Goal: Task Accomplishment & Management: Manage account settings

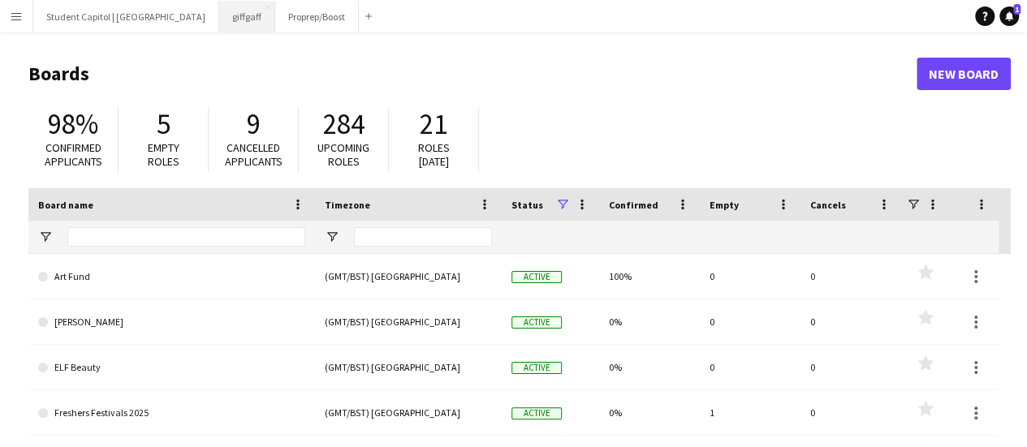
click at [219, 13] on button "giffgaff Close" at bounding box center [247, 17] width 56 height 32
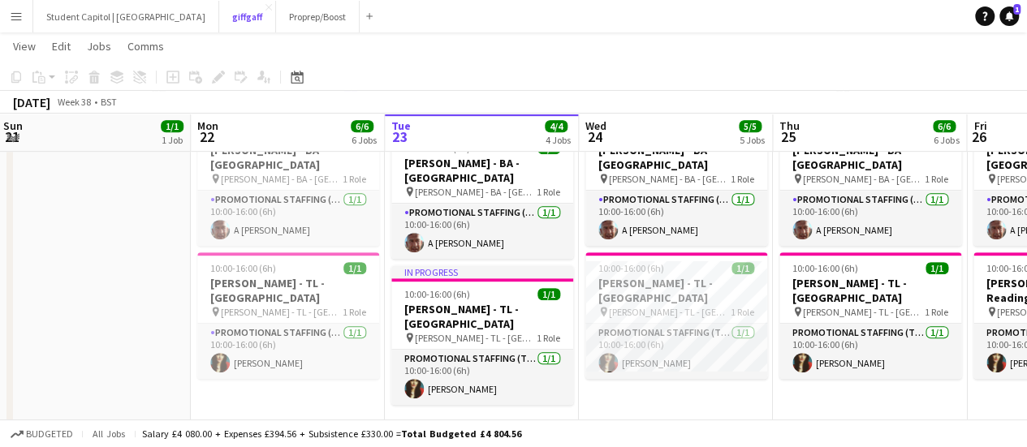
scroll to position [421, 0]
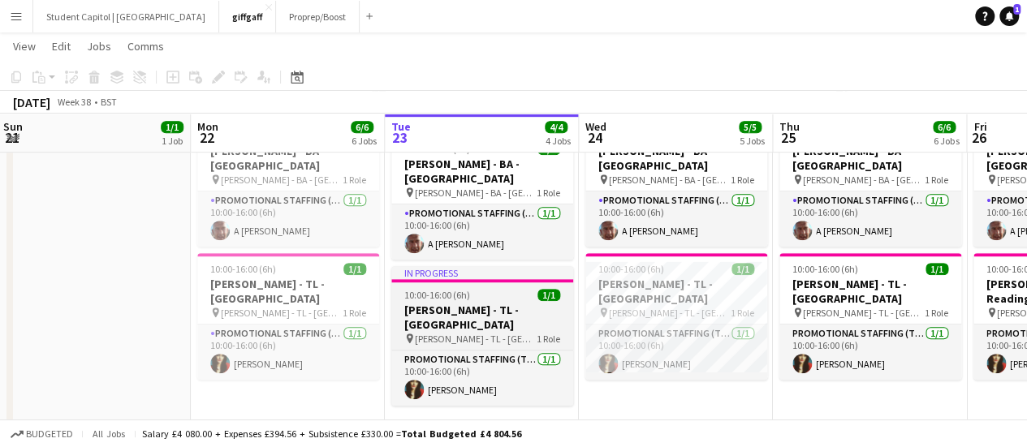
click at [476, 333] on span "[PERSON_NAME] - TL - [GEOGRAPHIC_DATA]" at bounding box center [476, 339] width 122 height 12
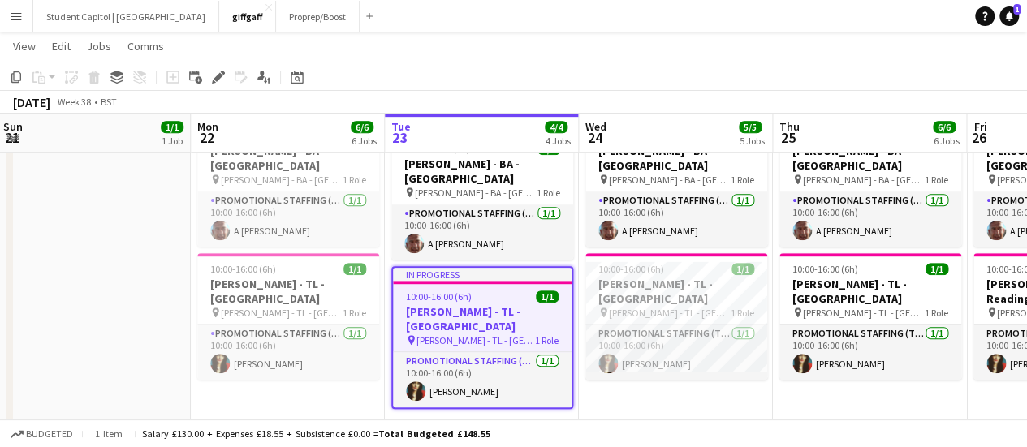
click at [474, 291] on div "10:00-16:00 (6h) 1/1" at bounding box center [482, 297] width 179 height 12
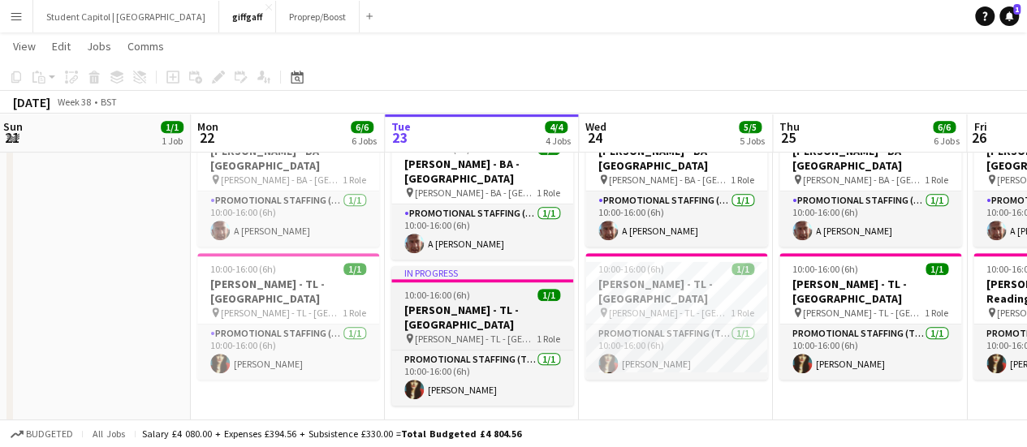
click at [474, 289] on div "10:00-16:00 (6h) 1/1" at bounding box center [482, 295] width 182 height 12
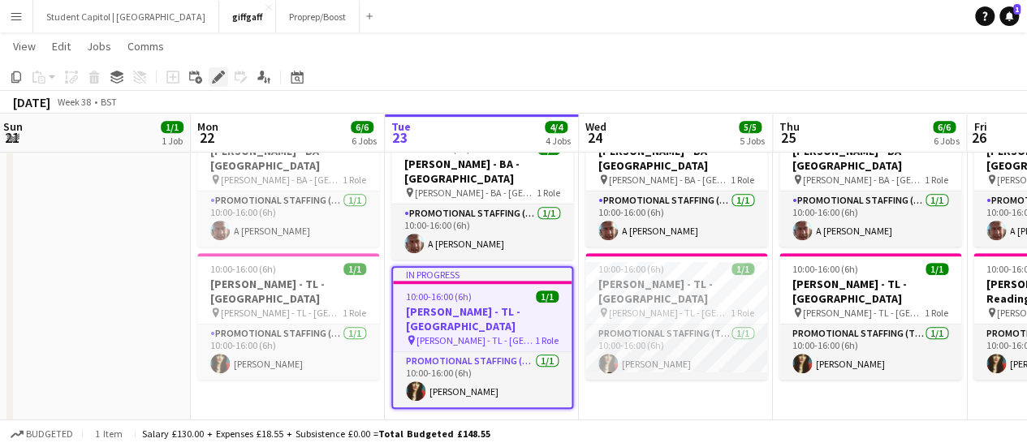
click at [214, 80] on icon "Edit" at bounding box center [218, 77] width 13 height 13
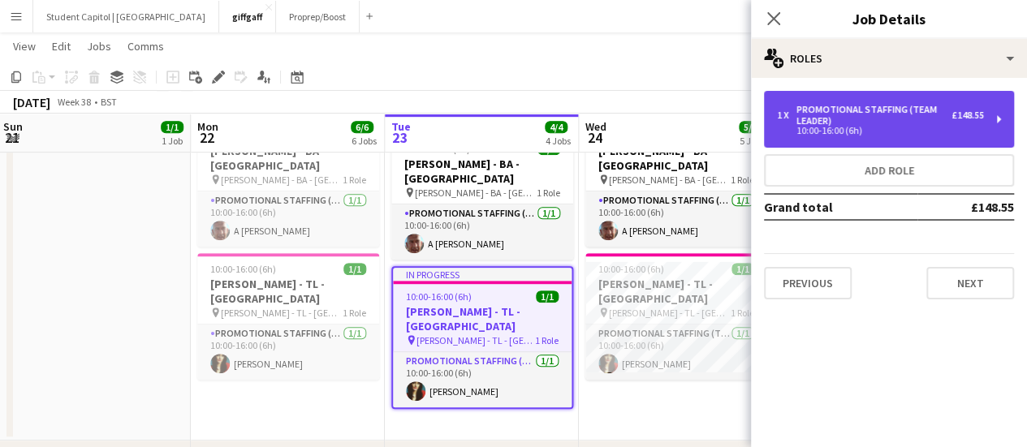
click at [1004, 123] on div "1 x Promotional Staffing (Team Leader) £148.55 10:00-16:00 (6h)" at bounding box center [889, 119] width 250 height 57
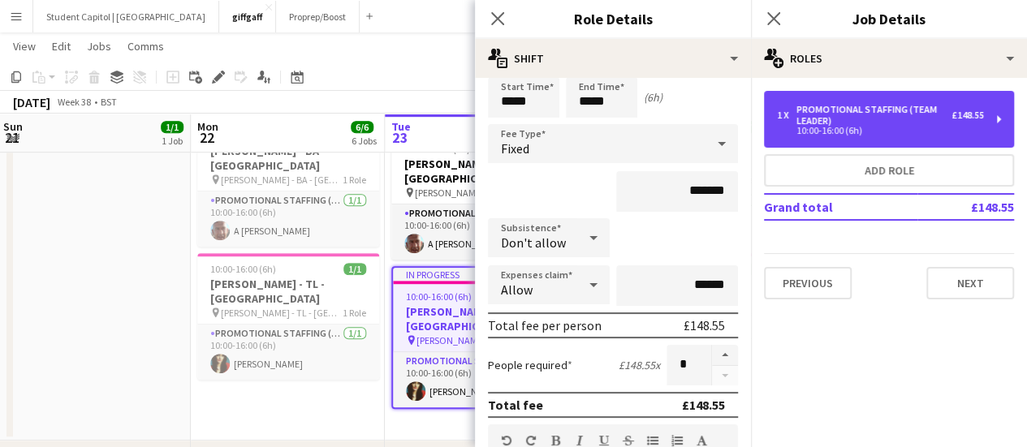
scroll to position [60, 0]
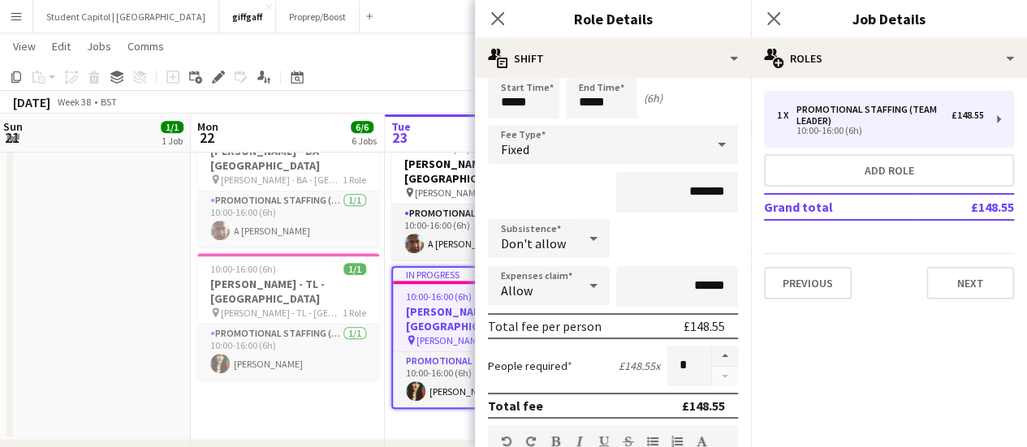
click at [584, 235] on icon at bounding box center [593, 238] width 19 height 32
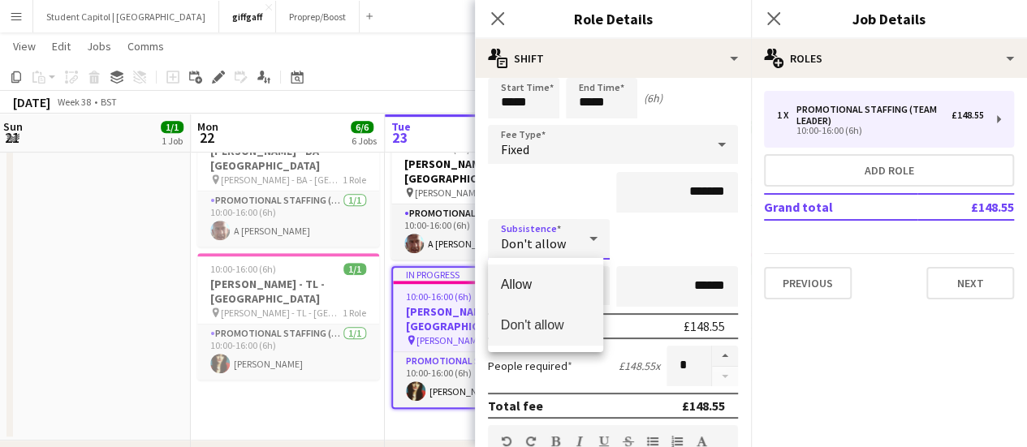
click at [547, 281] on span "Allow" at bounding box center [545, 284] width 89 height 15
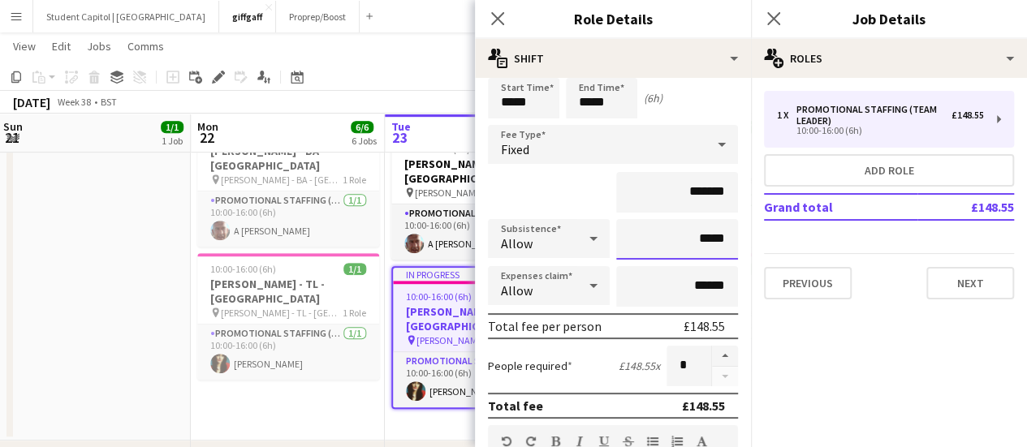
drag, startPoint x: 690, startPoint y: 246, endPoint x: 712, endPoint y: 246, distance: 21.9
click at [712, 246] on input "*****" at bounding box center [677, 239] width 122 height 41
type input "******"
drag, startPoint x: 711, startPoint y: 279, endPoint x: 663, endPoint y: 282, distance: 48.0
click at [663, 282] on input "******" at bounding box center [677, 286] width 122 height 41
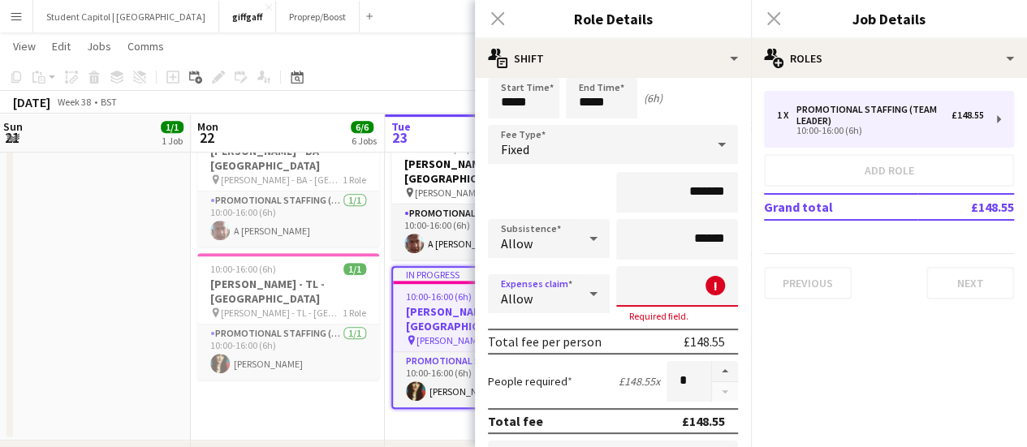
click at [567, 302] on div "Allow" at bounding box center [532, 293] width 89 height 39
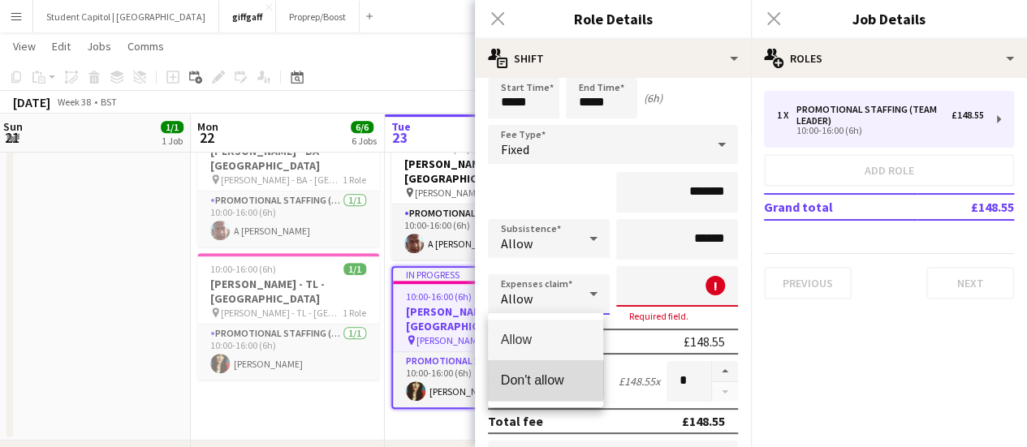
click at [536, 379] on span "Don't allow" at bounding box center [545, 380] width 89 height 15
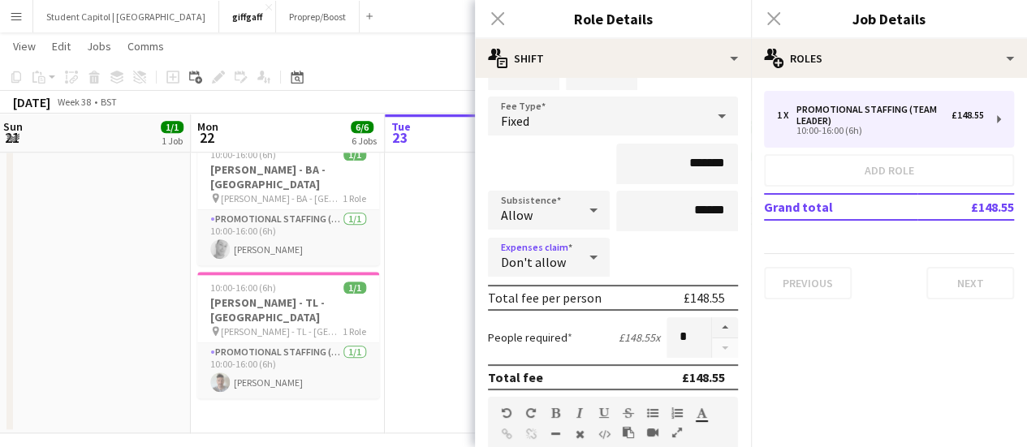
scroll to position [0, 0]
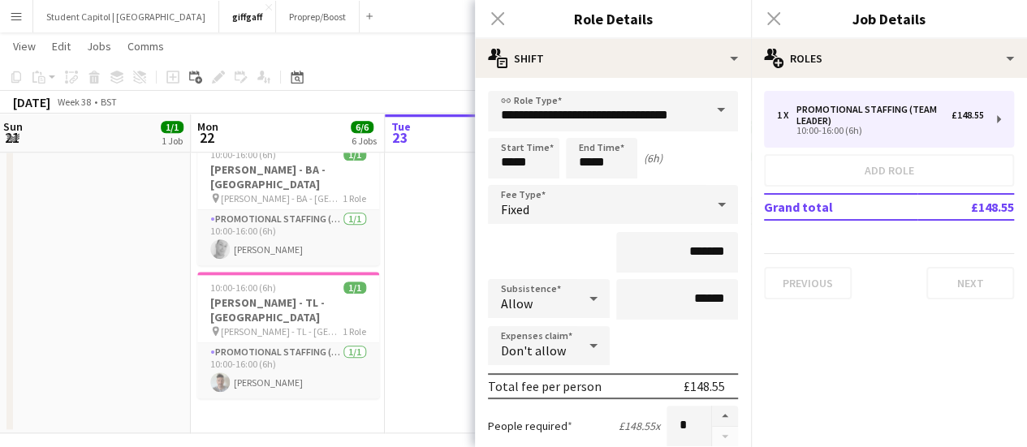
click at [858, 377] on mat-expansion-panel "pencil3 General details 1 x Promotional Staffing (Team Leader) £148.55 10:00-16…" at bounding box center [889, 262] width 276 height 369
click at [429, 358] on app-date-cell at bounding box center [482, 282] width 194 height 301
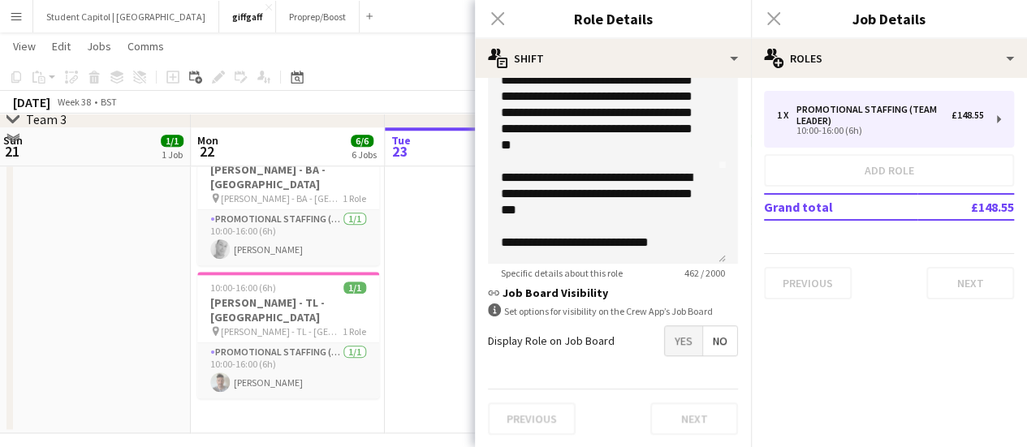
scroll to position [770, 0]
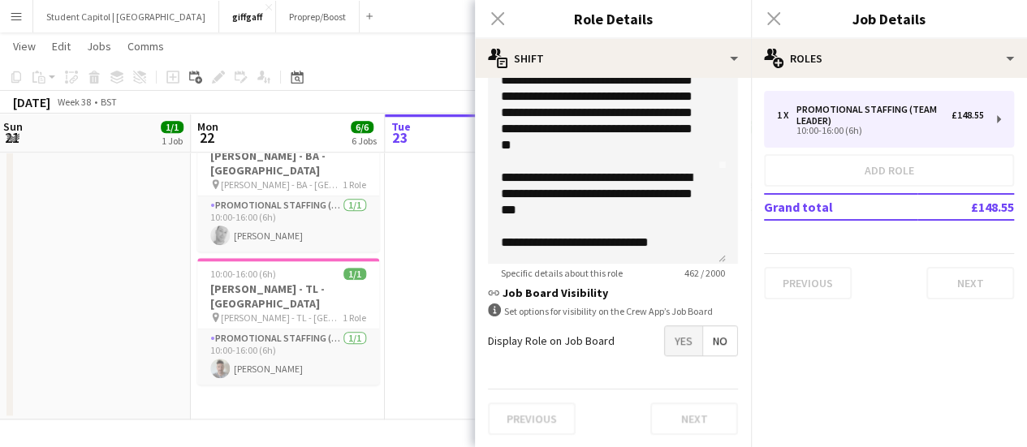
click at [693, 410] on div "Previous Next" at bounding box center [613, 418] width 250 height 59
click at [912, 322] on mat-expansion-panel "pencil3 General details 1 x Promotional Staffing (Team Leader) £148.55 10:00-16…" at bounding box center [889, 262] width 276 height 369
click at [976, 265] on div "Previous Next" at bounding box center [889, 276] width 250 height 46
click at [495, 9] on div "Close pop-in" at bounding box center [497, 18] width 45 height 37
click at [497, 15] on div "Close pop-in" at bounding box center [497, 18] width 45 height 37
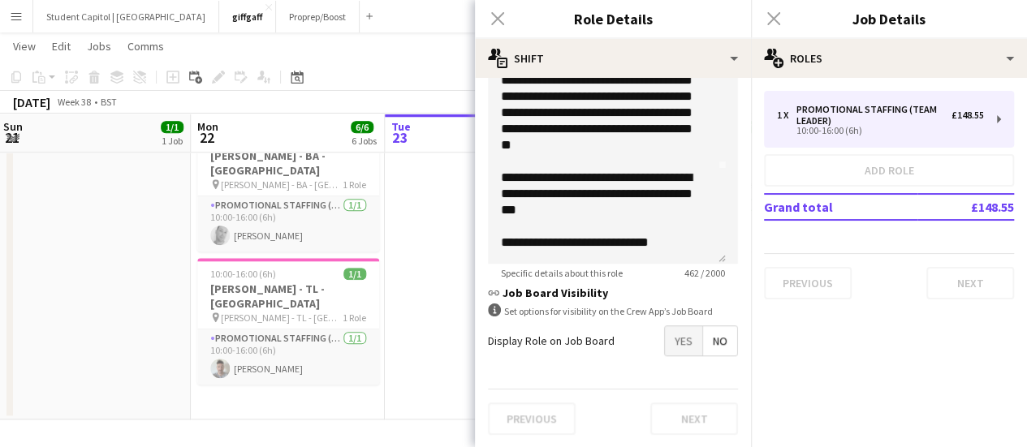
click at [778, 26] on div "Close pop-in" at bounding box center [773, 18] width 45 height 37
click at [396, 272] on app-date-cell at bounding box center [482, 269] width 194 height 301
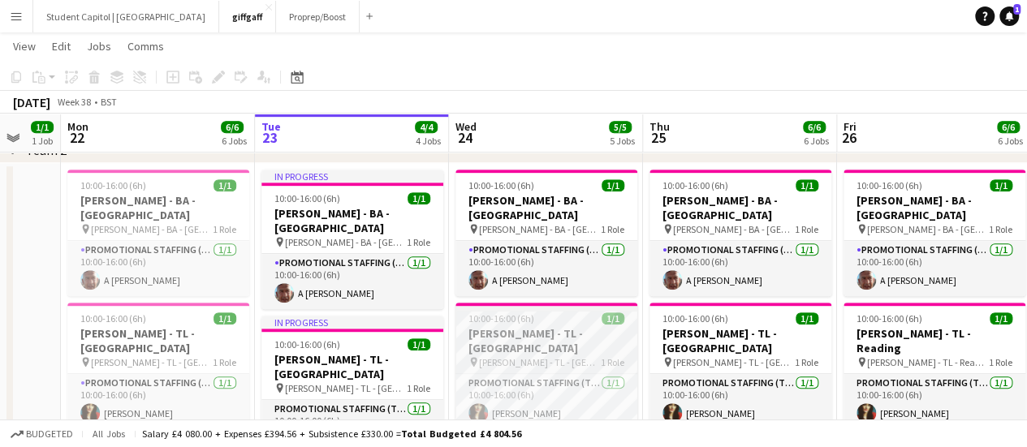
scroll to position [371, 0]
click at [574, 313] on div "10:00-16:00 (6h) 1/1" at bounding box center [546, 319] width 182 height 12
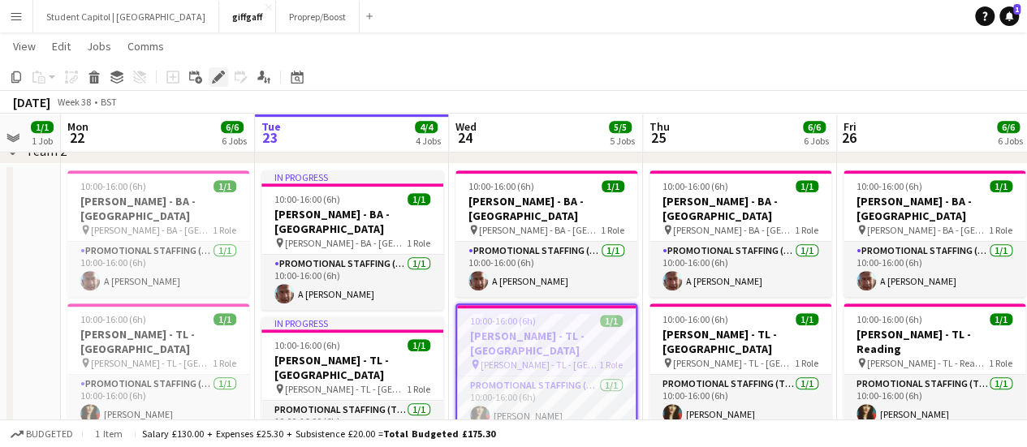
click at [221, 86] on div "Edit" at bounding box center [218, 76] width 19 height 19
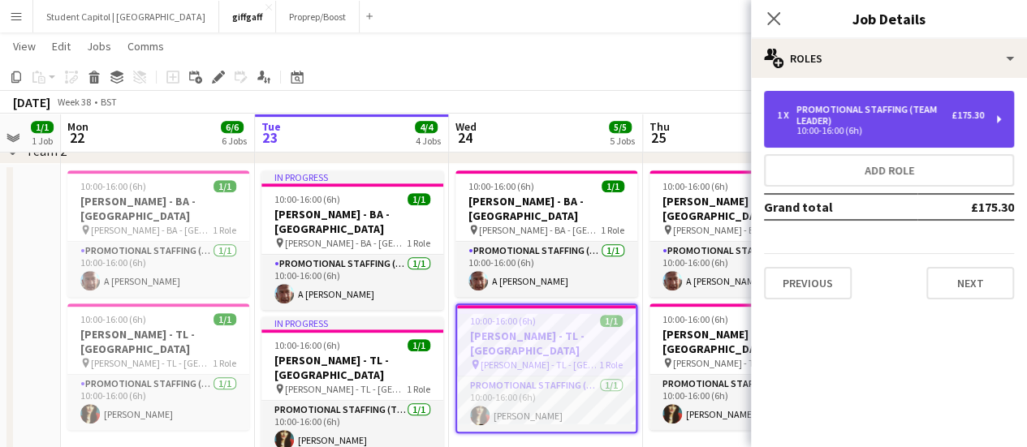
click at [893, 114] on div "Promotional Staffing (Team Leader)" at bounding box center [873, 115] width 155 height 23
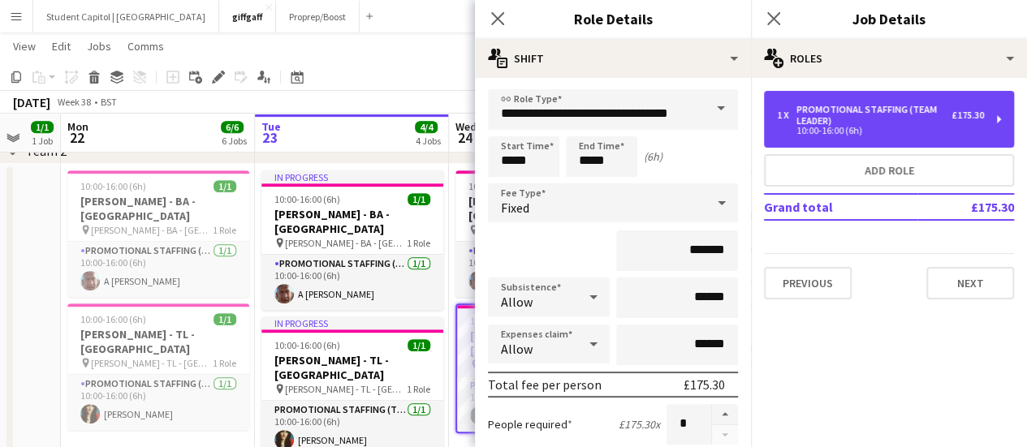
scroll to position [1, 0]
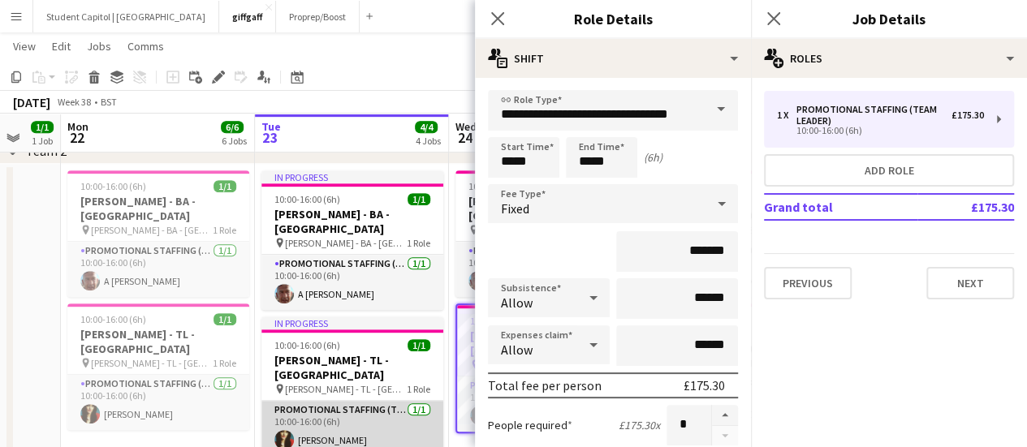
click at [367, 401] on app-card-role "Promotional Staffing (Team Leader) 1/1 10:00-16:00 (6h) Nathalie Archer" at bounding box center [352, 428] width 182 height 55
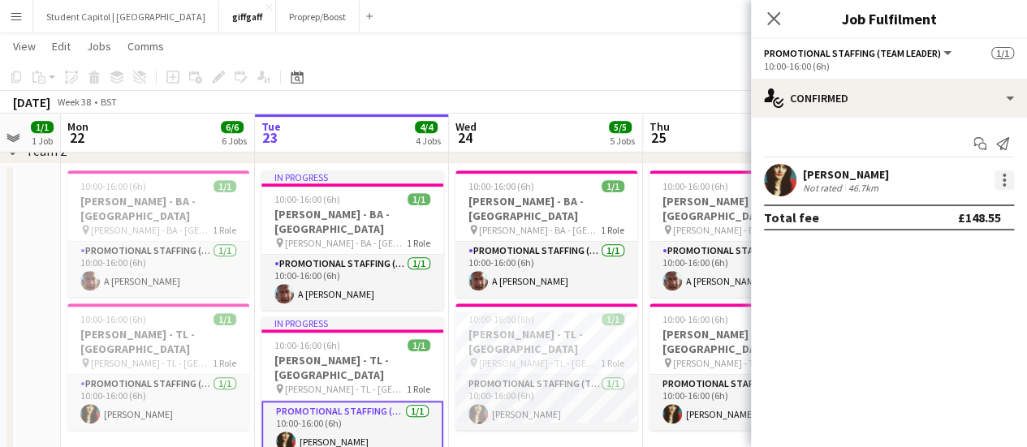
click at [1001, 187] on div at bounding box center [1003, 179] width 19 height 19
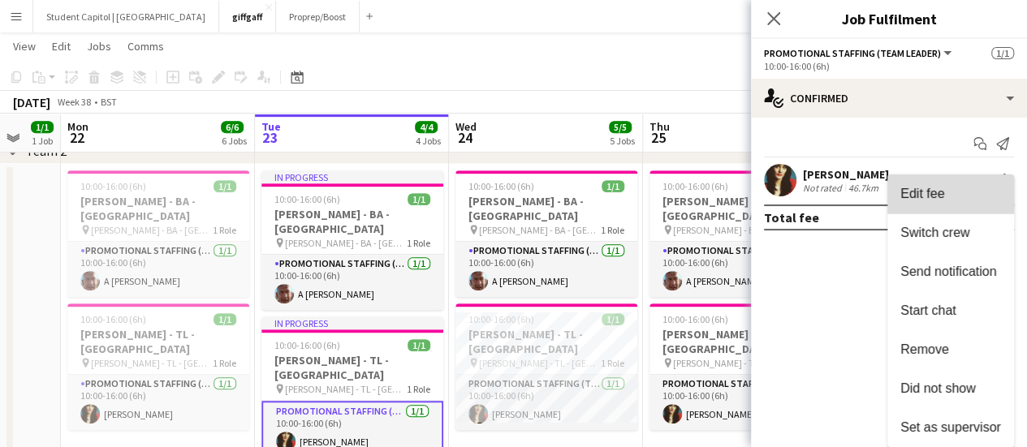
click at [968, 192] on span "Edit fee" at bounding box center [950, 194] width 101 height 15
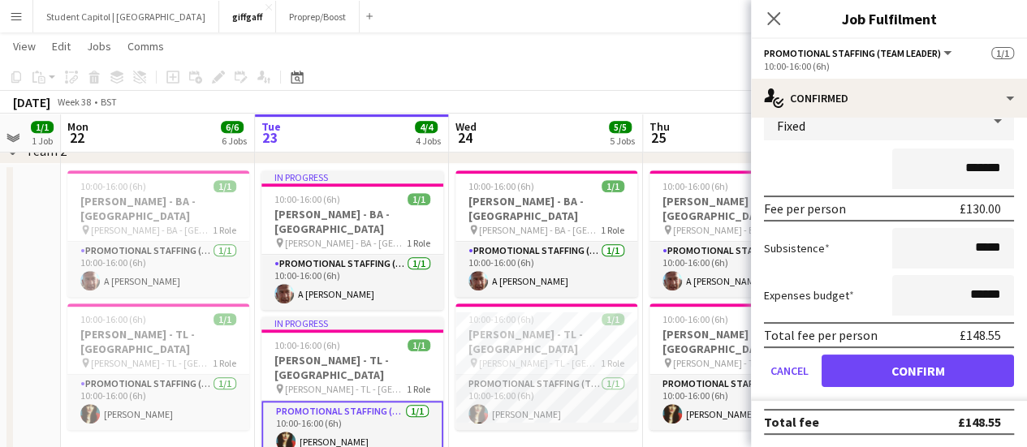
scroll to position [115, 0]
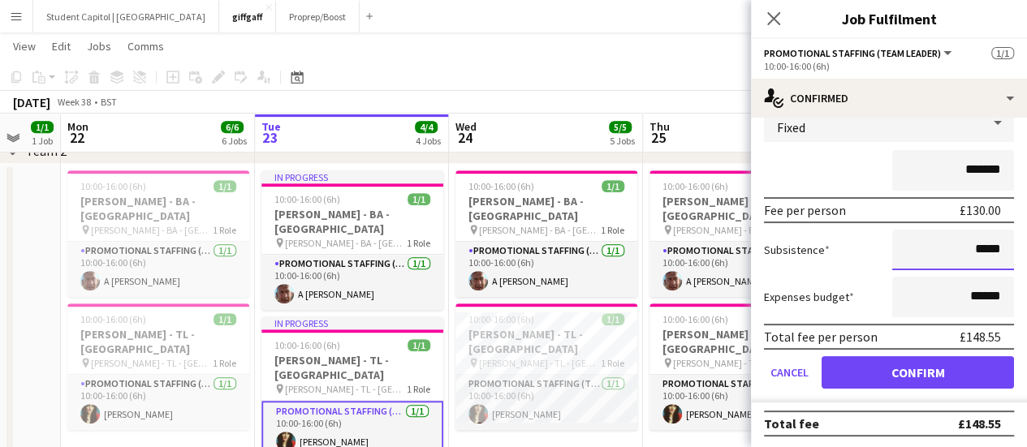
drag, startPoint x: 987, startPoint y: 260, endPoint x: 961, endPoint y: 259, distance: 26.0
click at [961, 259] on input "*****" at bounding box center [953, 250] width 122 height 41
type input "******"
drag, startPoint x: 994, startPoint y: 292, endPoint x: 946, endPoint y: 293, distance: 47.9
click at [946, 293] on input "******" at bounding box center [953, 297] width 122 height 41
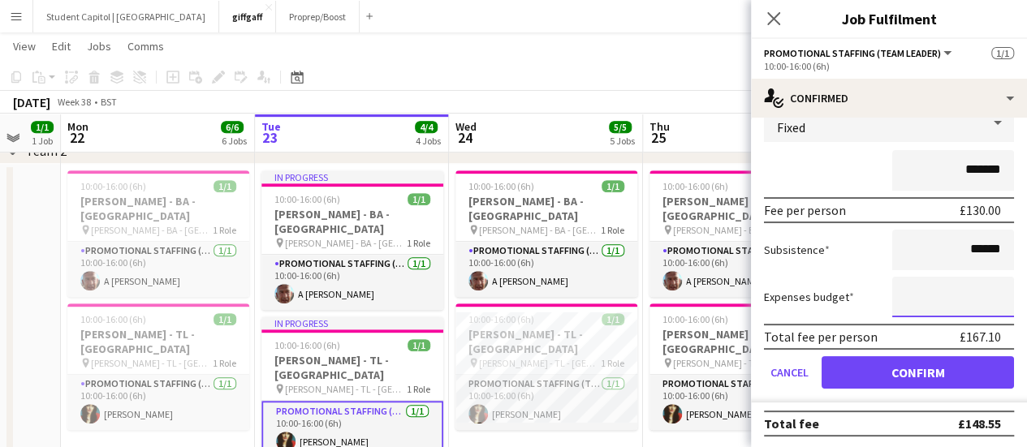
scroll to position [117, 0]
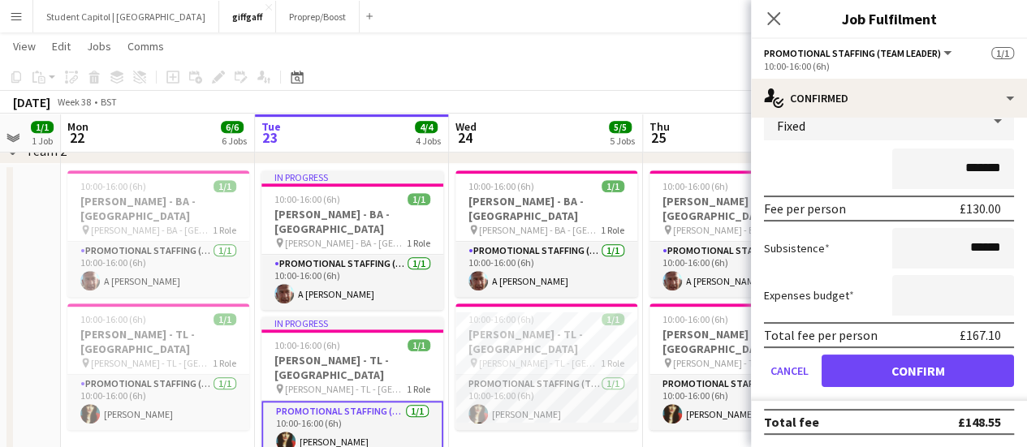
type input "*****"
click at [863, 269] on form "Fee Type Fixed ******* Fee per person £130.00 Subsistence ****** Expenses budge…" at bounding box center [889, 251] width 276 height 300
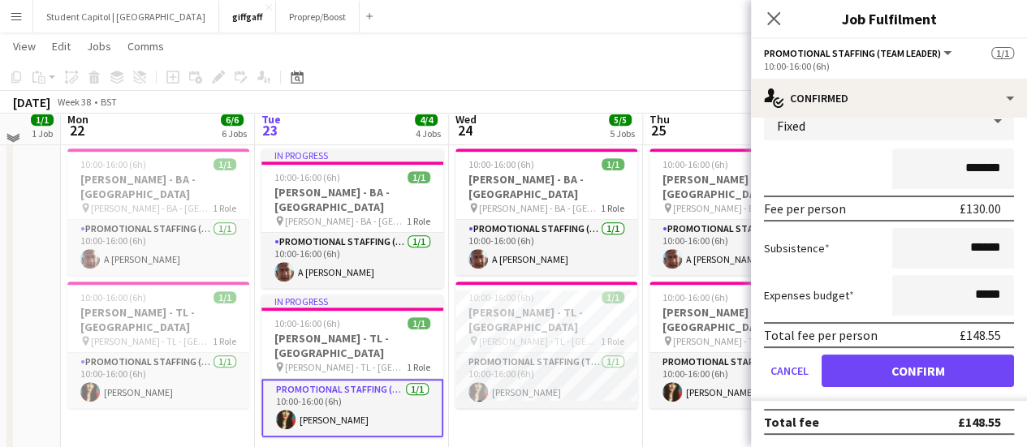
scroll to position [374, 0]
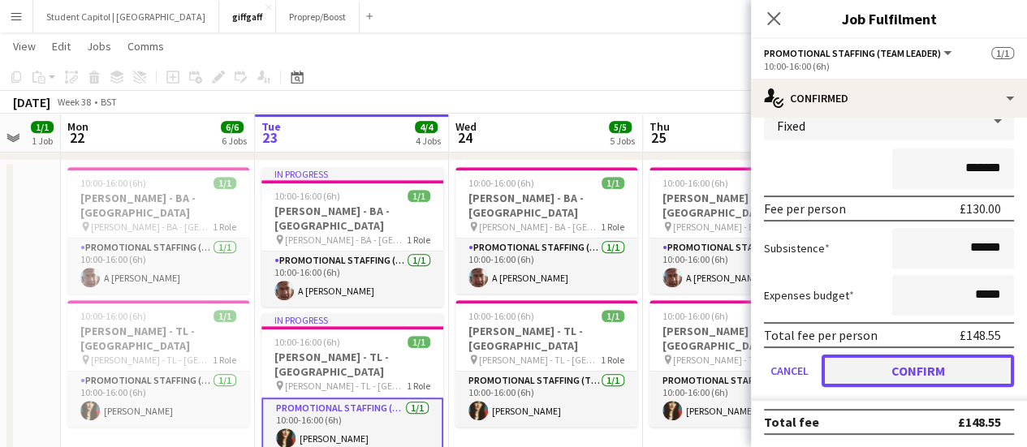
click at [899, 369] on button "Confirm" at bounding box center [917, 371] width 192 height 32
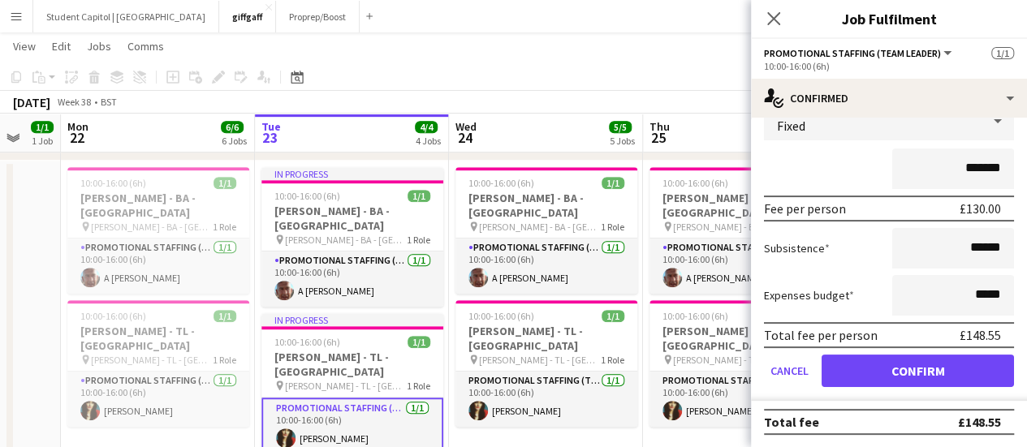
scroll to position [0, 0]
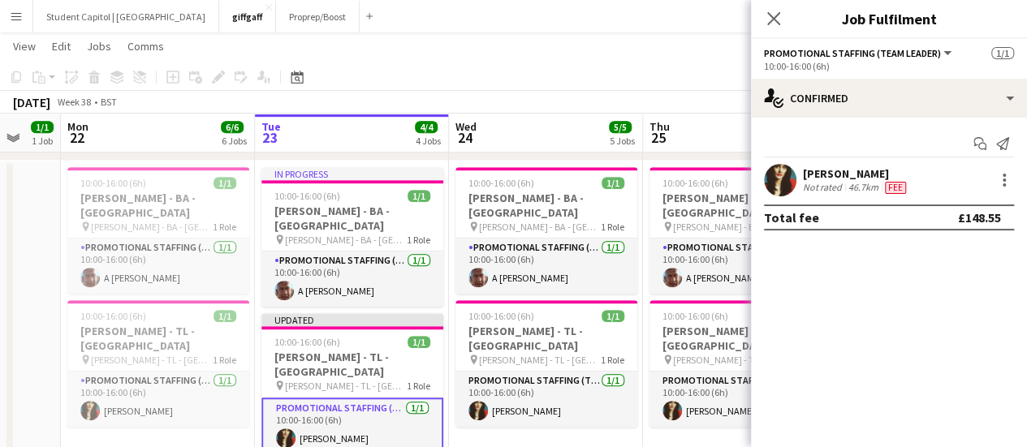
click at [550, 417] on app-date-cell "10:00-16:00 (6h) 1/1 Giff Gaff - BA - Portsmouth pin Giff Gaff - BA - Portsmout…" at bounding box center [546, 324] width 194 height 327
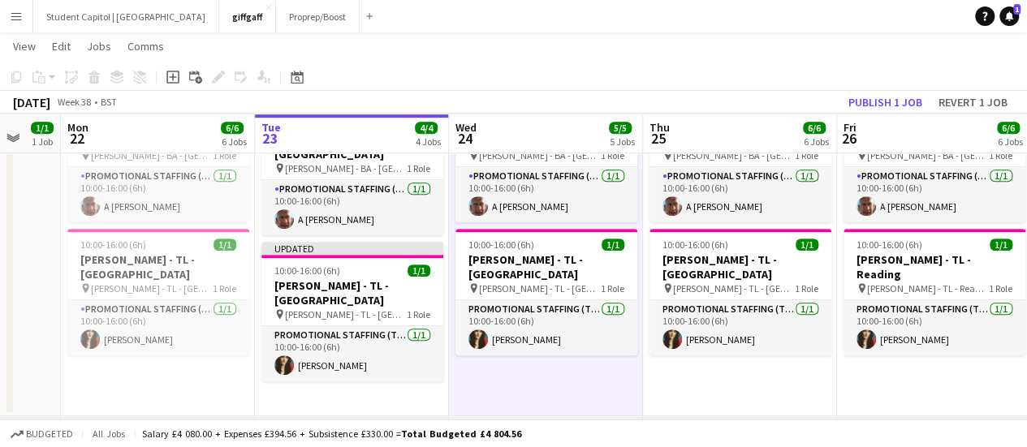
scroll to position [446, 0]
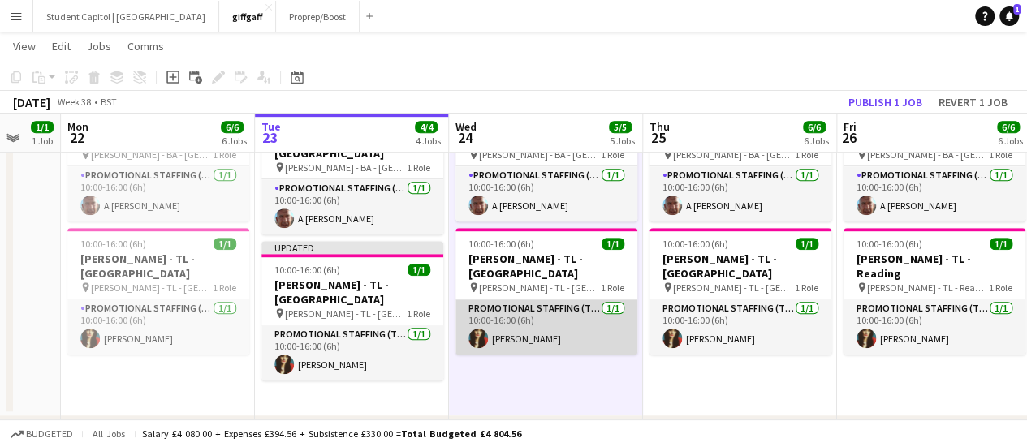
click at [558, 310] on app-card-role "Promotional Staffing (Team Leader) 1/1 10:00-16:00 (6h) Nathalie Archer" at bounding box center [546, 327] width 182 height 55
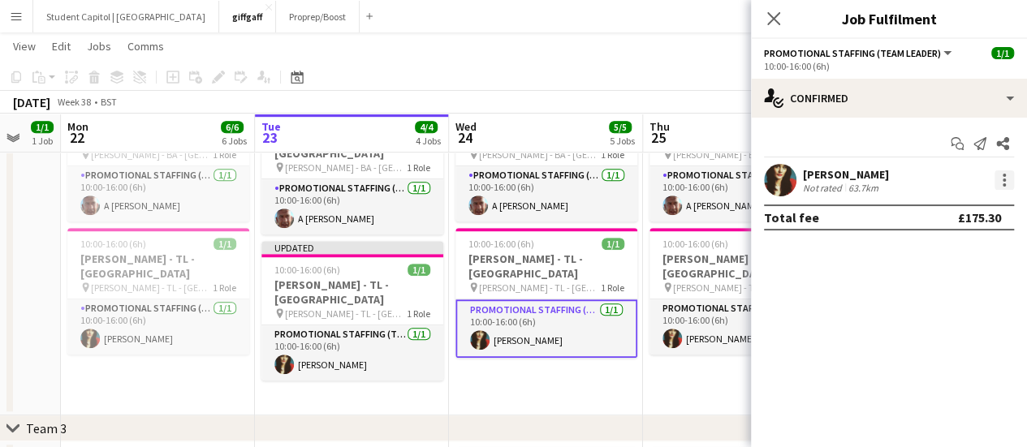
click at [1011, 175] on div at bounding box center [1003, 179] width 19 height 19
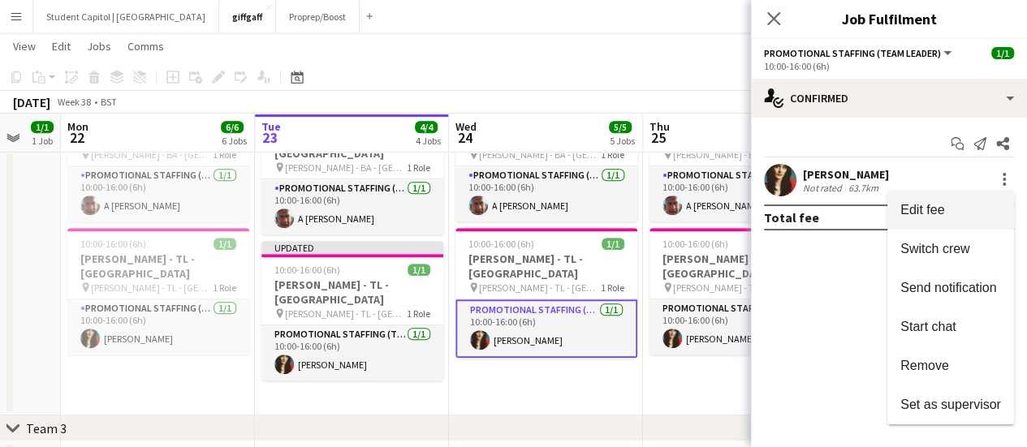
click at [938, 200] on button "Edit fee" at bounding box center [950, 210] width 127 height 39
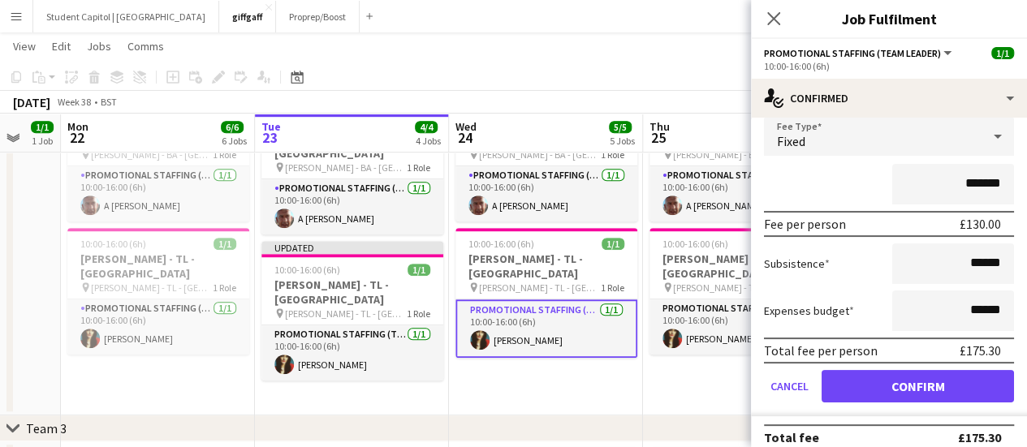
scroll to position [102, 0]
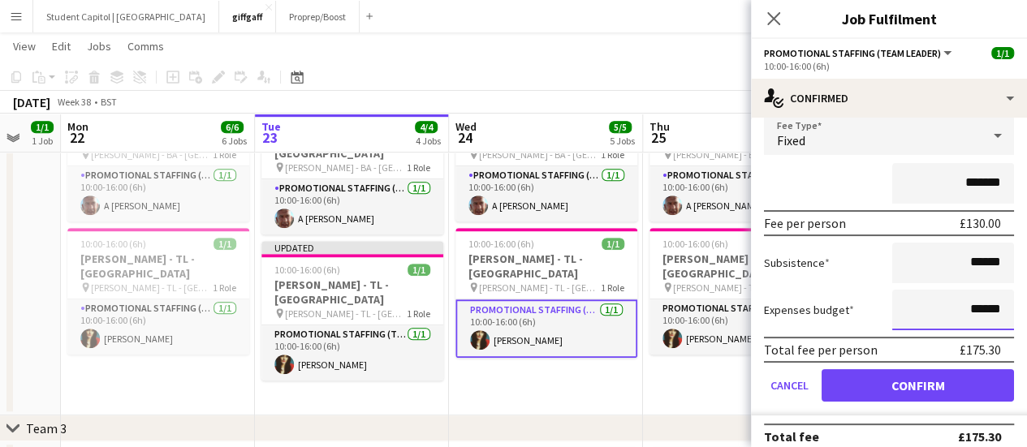
drag, startPoint x: 961, startPoint y: 301, endPoint x: 998, endPoint y: 306, distance: 37.7
click at [998, 306] on input "******" at bounding box center [953, 310] width 122 height 41
drag, startPoint x: 959, startPoint y: 265, endPoint x: 998, endPoint y: 265, distance: 39.0
click at [998, 265] on input "******" at bounding box center [953, 263] width 122 height 41
type input "******"
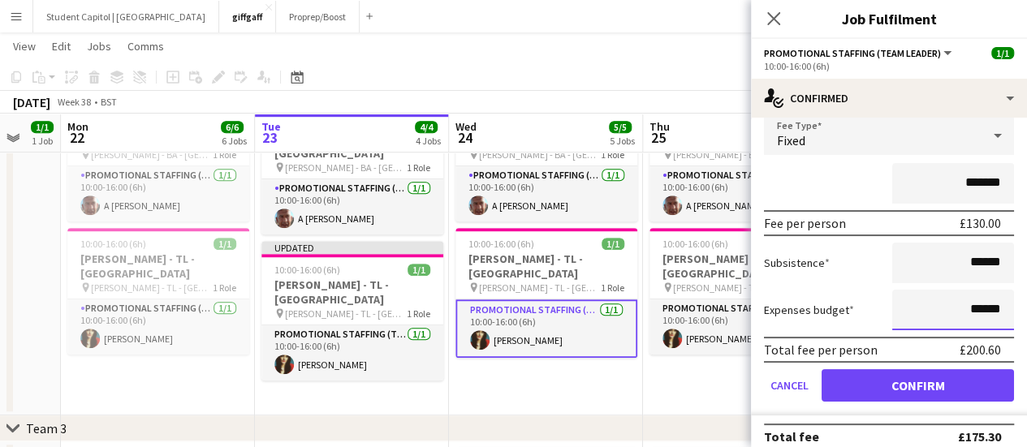
drag, startPoint x: 992, startPoint y: 298, endPoint x: 952, endPoint y: 303, distance: 40.1
click at [952, 303] on input "******" at bounding box center [953, 310] width 122 height 41
type input "**"
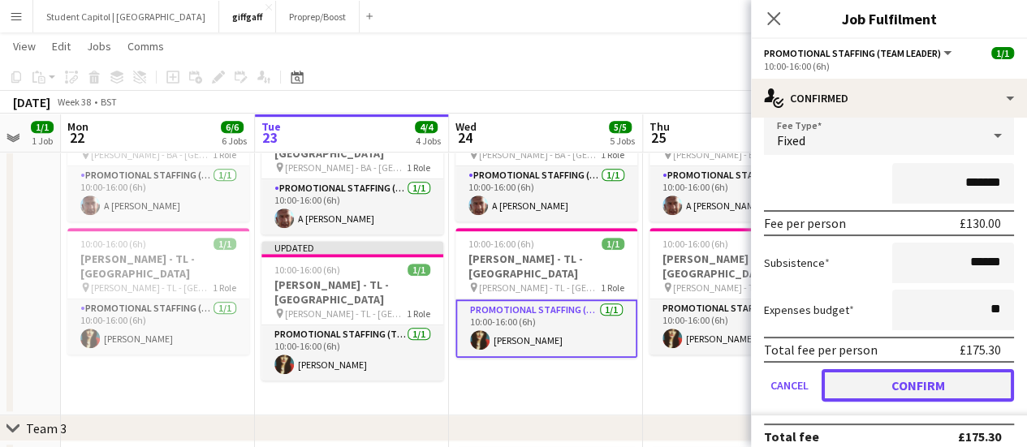
click at [985, 391] on button "Confirm" at bounding box center [917, 385] width 192 height 32
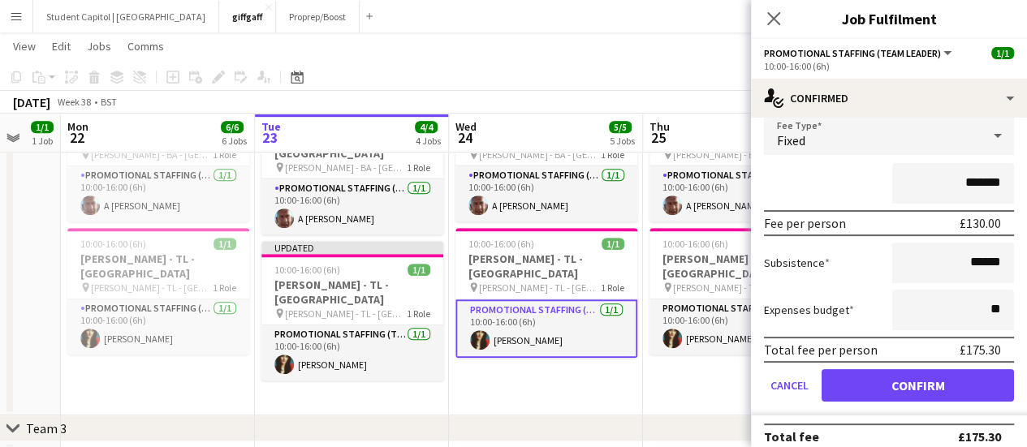
scroll to position [0, 0]
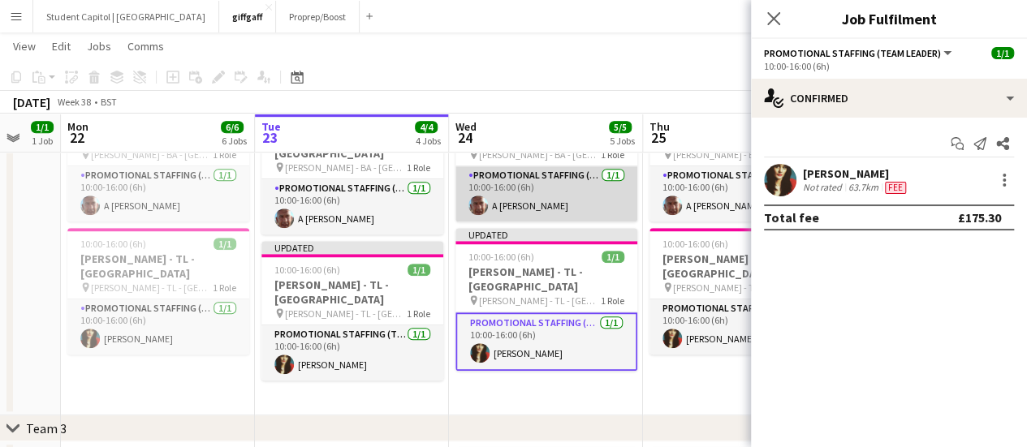
click at [549, 200] on app-card-role "Promotional Staffing (Brand Ambassadors) 1/1 10:00-16:00 (6h) A Jay Wallis" at bounding box center [546, 193] width 182 height 55
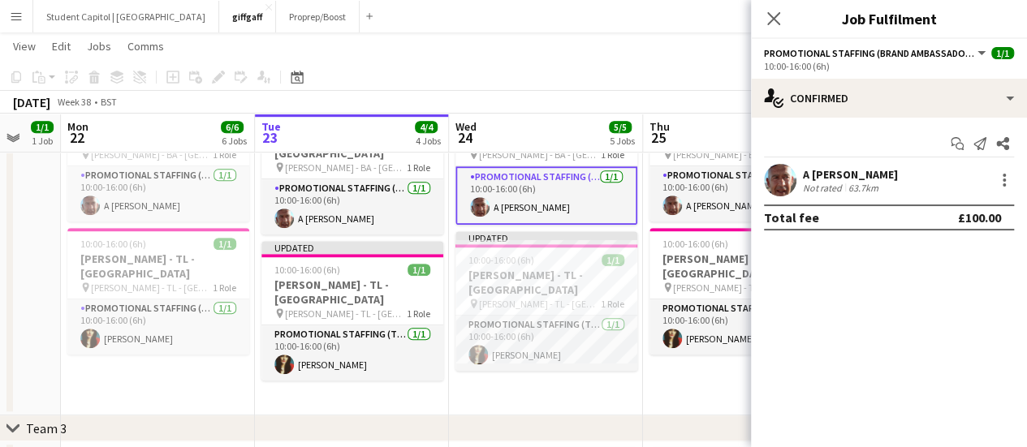
click at [810, 188] on div "Not rated" at bounding box center [824, 188] width 42 height 12
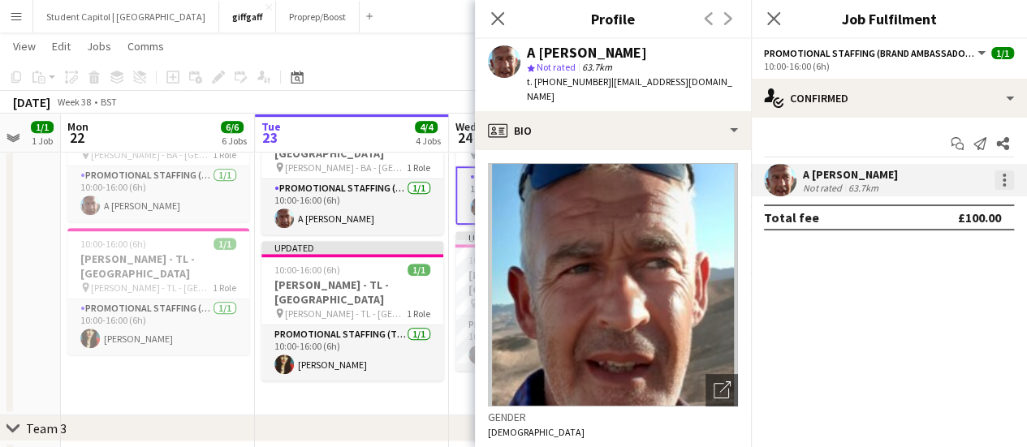
click at [1003, 189] on div at bounding box center [1003, 179] width 19 height 19
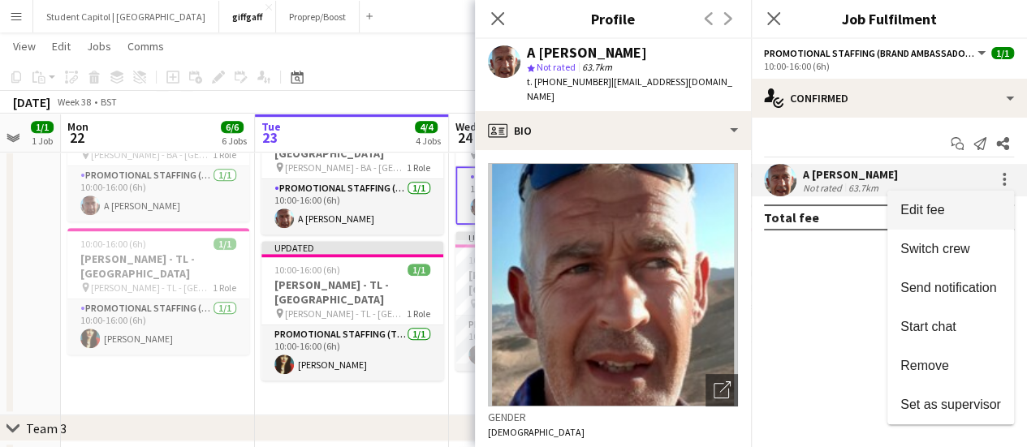
click at [977, 203] on span "Edit fee" at bounding box center [950, 210] width 101 height 15
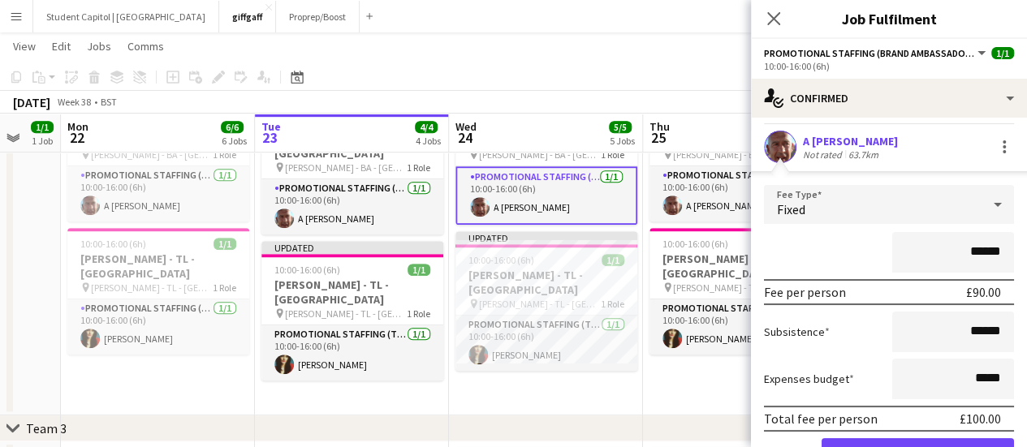
scroll to position [32, 0]
click at [965, 329] on input "******" at bounding box center [953, 333] width 122 height 41
type input "**"
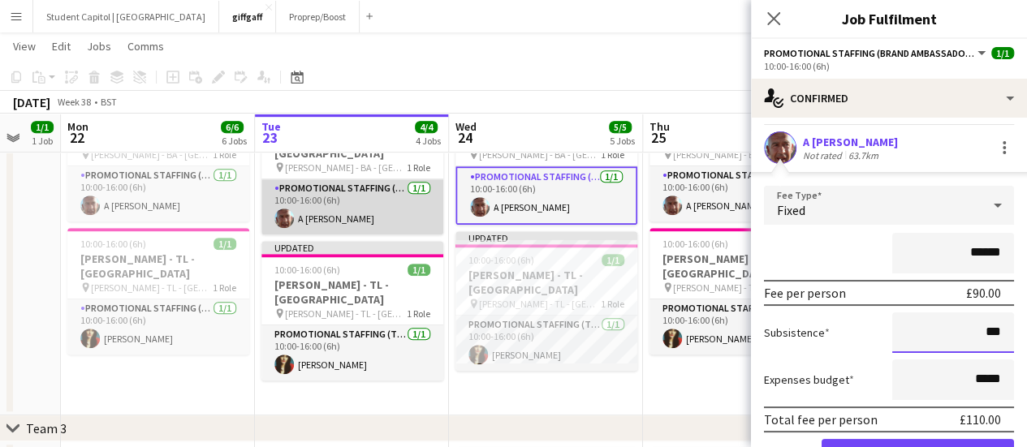
type input "***"
click at [351, 179] on app-card-role "Promotional Staffing (Brand Ambassadors) 1/1 10:00-16:00 (6h) A Jay Wallis" at bounding box center [352, 206] width 182 height 55
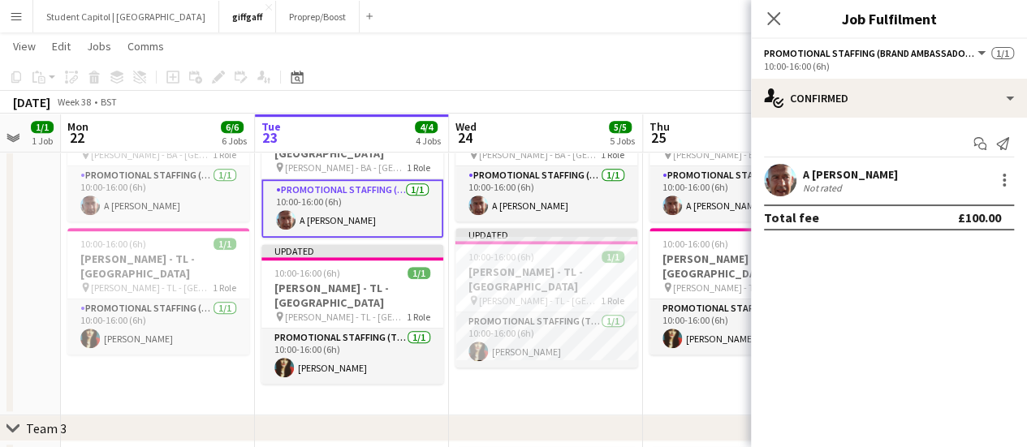
scroll to position [0, 0]
click at [996, 186] on div at bounding box center [1003, 179] width 19 height 19
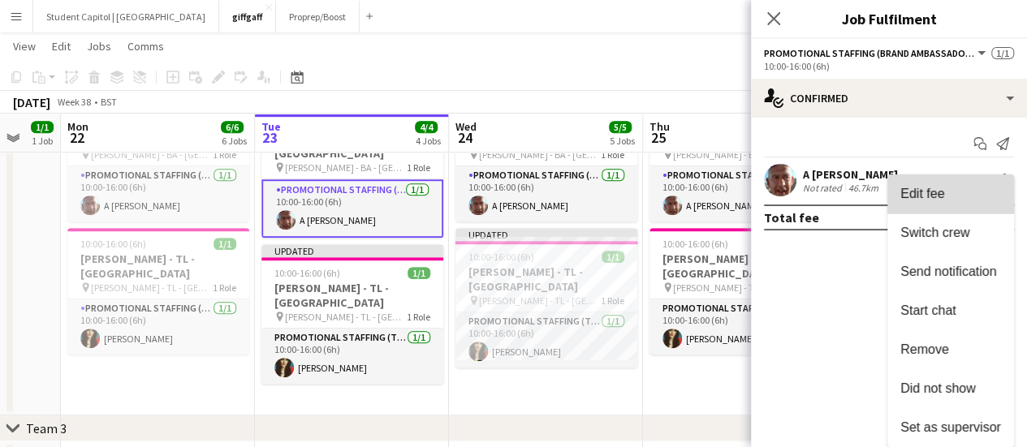
click at [956, 194] on span "Edit fee" at bounding box center [950, 194] width 101 height 15
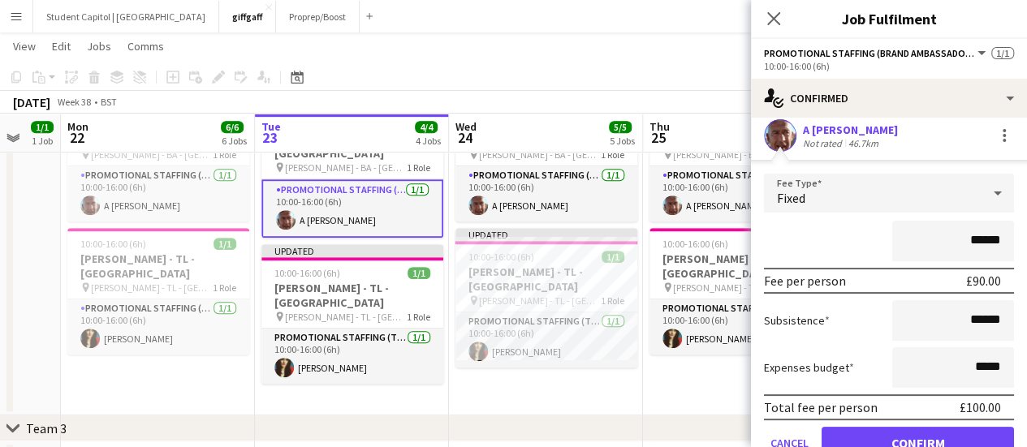
scroll to position [44, 0]
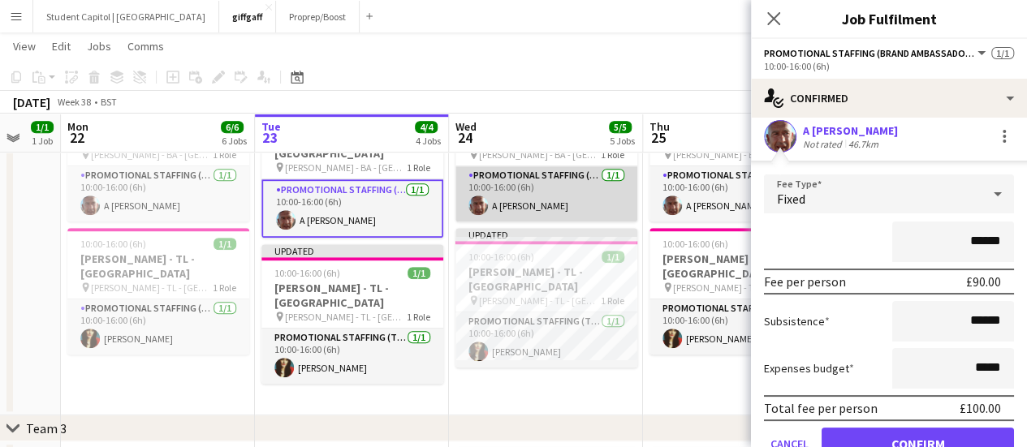
click at [515, 181] on app-card-role "Promotional Staffing (Brand Ambassadors) 1/1 10:00-16:00 (6h) A Jay Wallis" at bounding box center [546, 193] width 182 height 55
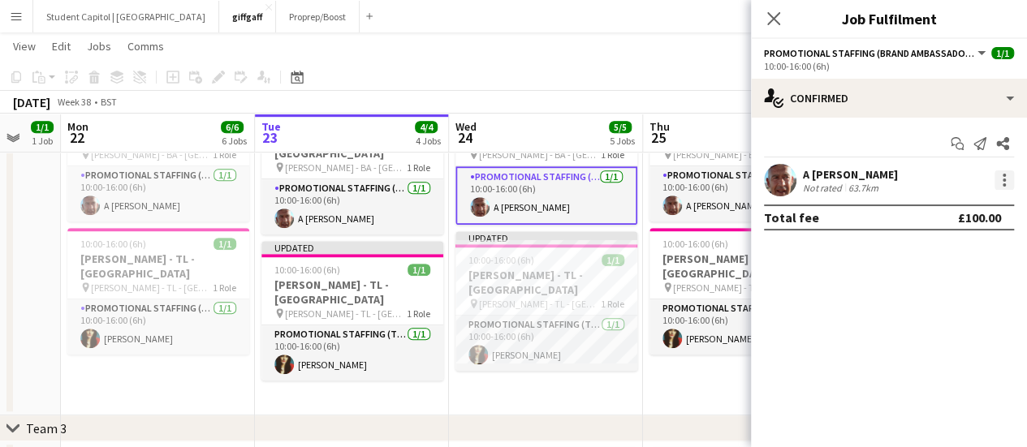
click at [1008, 176] on div at bounding box center [1003, 179] width 19 height 19
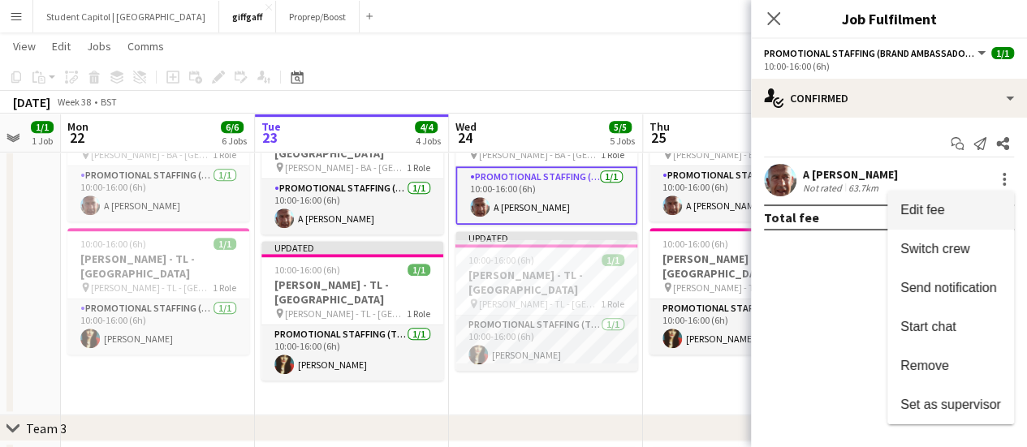
click at [944, 209] on span "Edit fee" at bounding box center [950, 210] width 101 height 15
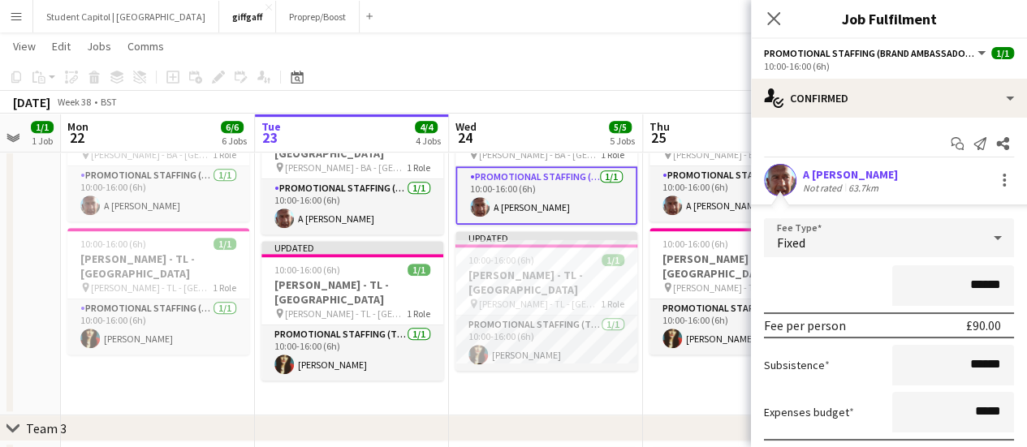
click at [694, 385] on app-date-cell "10:00-16:00 (6h) 1/1 Giff Gaff - BA - Surrey pin Giff Gaff - BA - Surrey 1 Role…" at bounding box center [740, 251] width 194 height 327
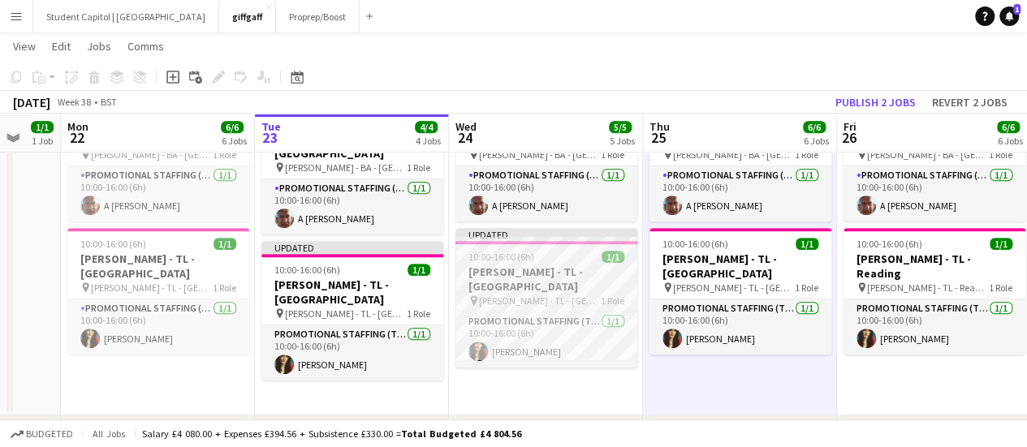
click at [595, 278] on app-job-card "Updated 10:00-16:00 (6h) 1/1 Giff Gaff - TL - Portsmouth pin Giff Gaff - TL - P…" at bounding box center [546, 298] width 182 height 140
